Goal: Find specific page/section: Find specific page/section

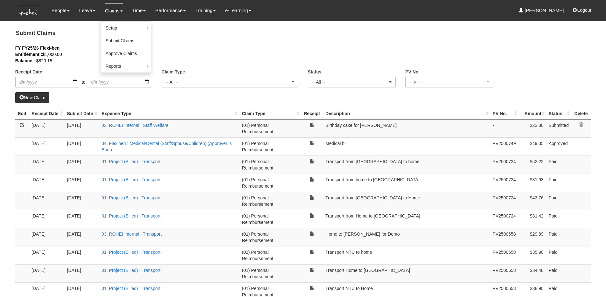
select select "50"
click at [66, 7] on link "People" at bounding box center [60, 10] width 18 height 15
click at [58, 12] on link "People" at bounding box center [60, 10] width 18 height 15
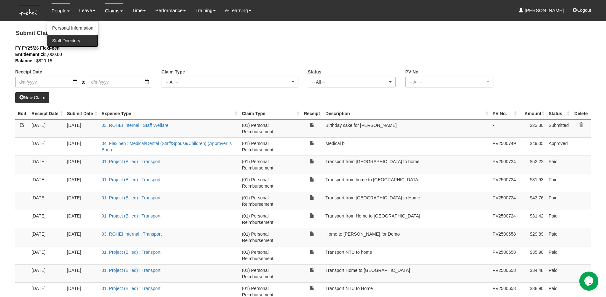
click at [66, 38] on link "Staff Directory" at bounding box center [72, 40] width 51 height 13
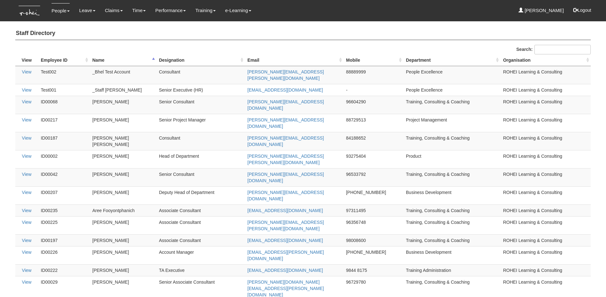
select select "50"
click at [141, 38] on link "Timesheet" at bounding box center [153, 40] width 50 height 13
